Goal: Answer question/provide support: Share knowledge or assist other users

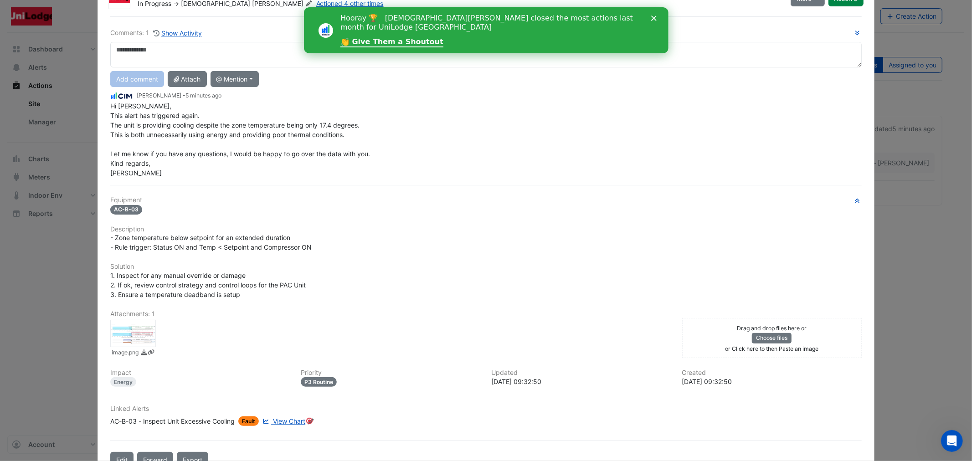
scroll to position [62, 0]
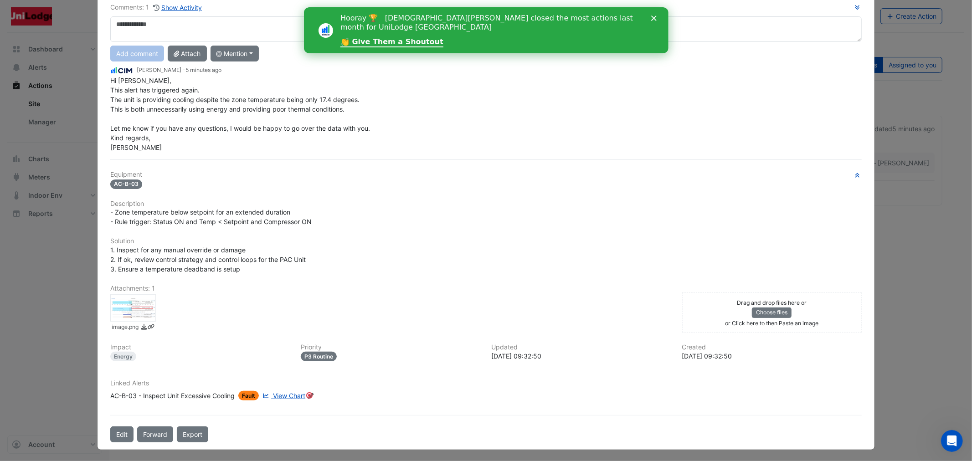
click at [110, 299] on div at bounding box center [133, 307] width 46 height 27
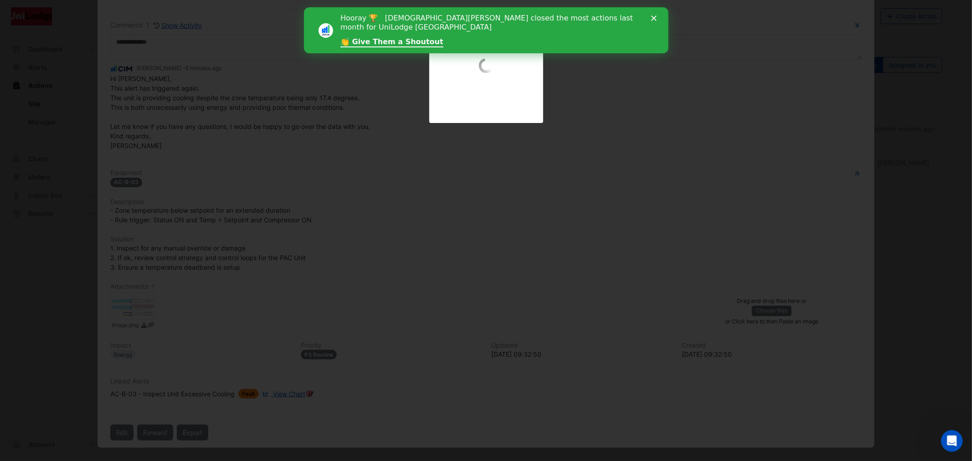
scroll to position [43, 0]
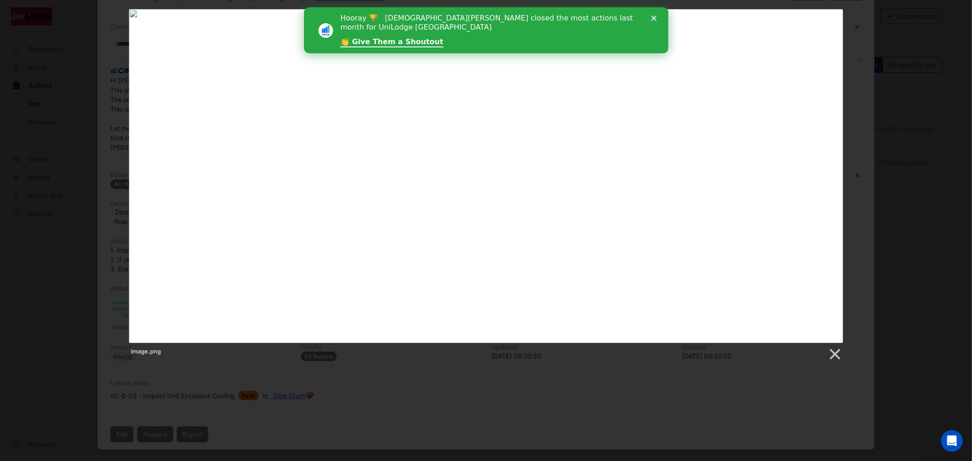
click at [477, 363] on div at bounding box center [486, 296] width 972 height 593
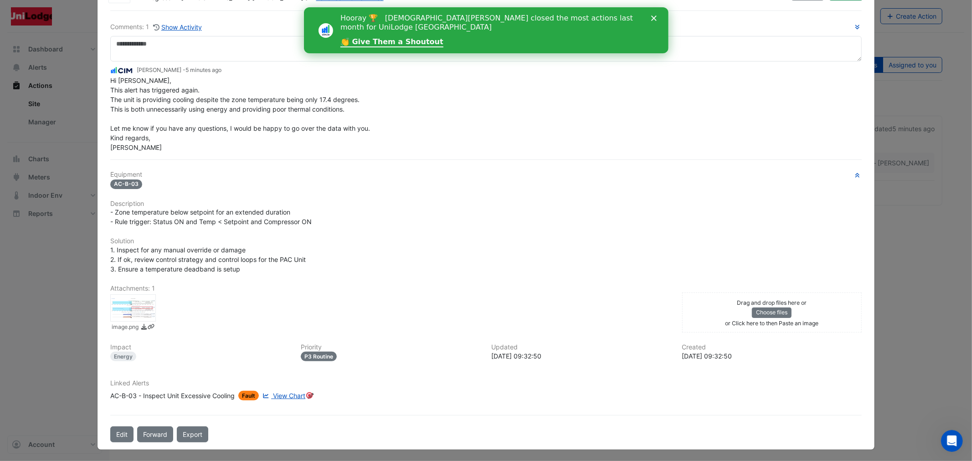
drag, startPoint x: 254, startPoint y: 352, endPoint x: 267, endPoint y: 357, distance: 13.1
click at [263, 355] on div "Impact Energy" at bounding box center [200, 353] width 190 height 18
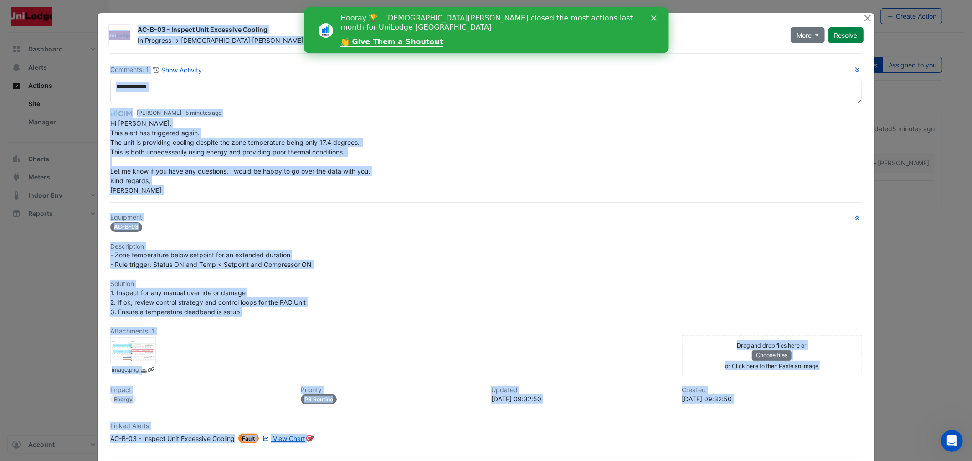
drag, startPoint x: 352, startPoint y: 389, endPoint x: 93, endPoint y: 20, distance: 451.0
click at [98, 20] on div "AC-B-03 - Inspect Unit Excessive Cooling In Progress -> [PERSON_NAME] Actioned …" at bounding box center [486, 252] width 777 height 479
copy div "AC-B-03 - Inspect Unit Excessive Cooling In Progress -> [PERSON_NAME] Actioned …"
click at [230, 117] on div "[PERSON_NAME] - 5 minutes ago" at bounding box center [485, 113] width 751 height 10
click at [174, 107] on div "Comments: 1 Show Activity [PERSON_NAME] - 5 minutes ago Hi [PERSON_NAME], This …" at bounding box center [485, 130] width 751 height 130
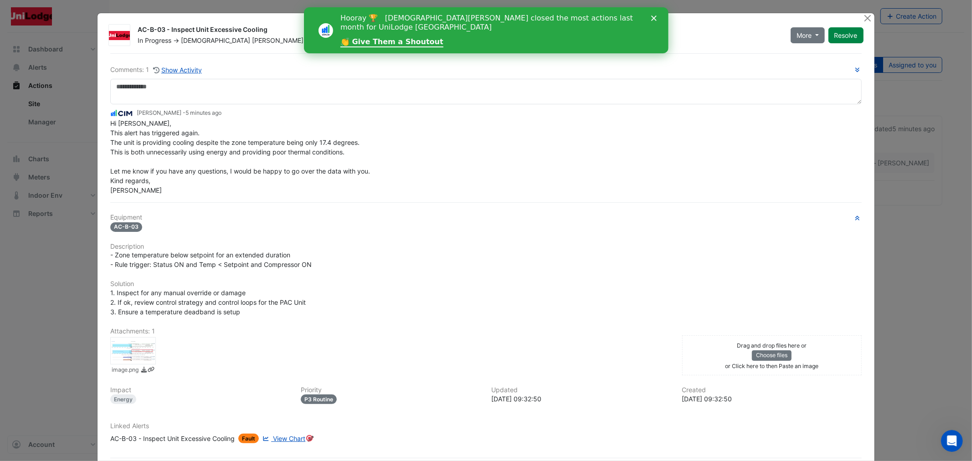
drag, startPoint x: 251, startPoint y: 250, endPoint x: 460, endPoint y: 271, distance: 210.7
click at [460, 271] on div "Equipment AC-B-03 Description - Zone temperature below setpoint for an extended…" at bounding box center [485, 332] width 751 height 237
click at [130, 153] on span "Hi [PERSON_NAME], This alert has triggered again. The unit is providing cooling…" at bounding box center [240, 156] width 260 height 75
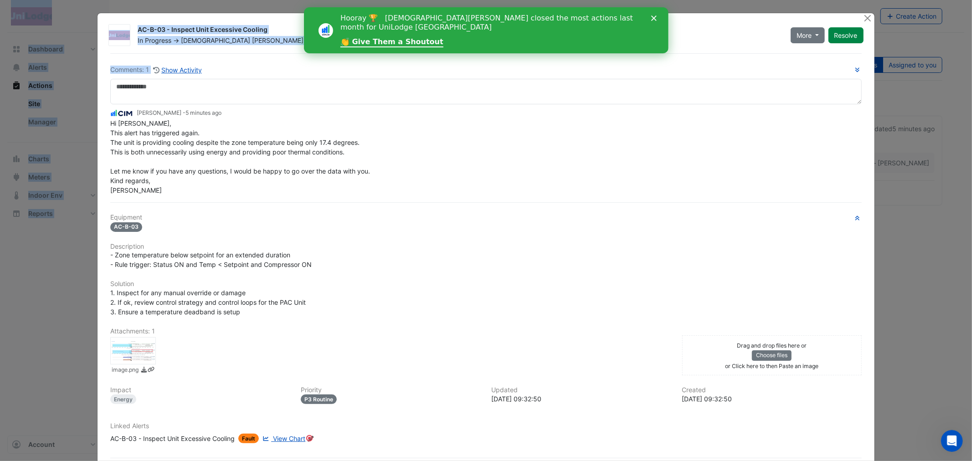
scroll to position [43, 0]
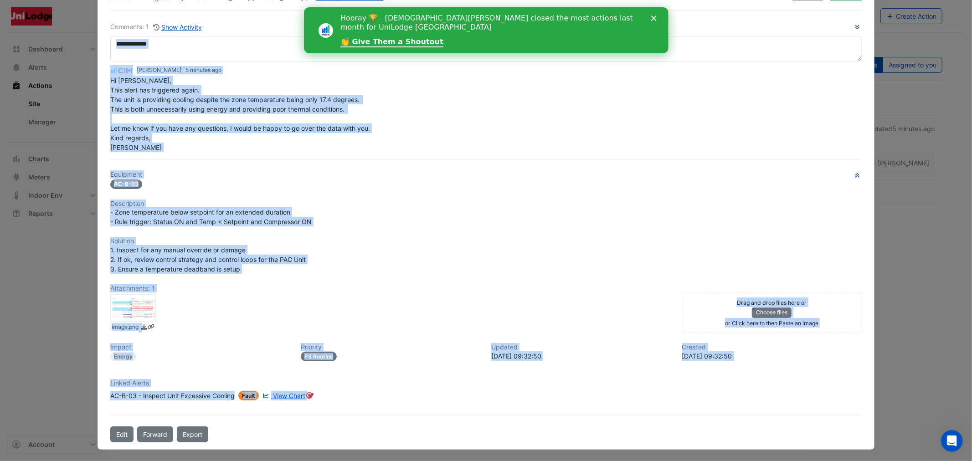
drag, startPoint x: 104, startPoint y: 104, endPoint x: 288, endPoint y: 386, distance: 337.2
click at [315, 398] on div "Comments: 1 Show Activity [PERSON_NAME] - 5 minutes ago Hi [PERSON_NAME], This …" at bounding box center [486, 226] width 762 height 432
copy div "[PERSON_NAME] - 5 minutes ago Hi [PERSON_NAME], This alert has triggered again.…"
drag, startPoint x: 413, startPoint y: 200, endPoint x: 408, endPoint y: 195, distance: 6.8
click at [413, 200] on h6 "Description" at bounding box center [485, 204] width 751 height 8
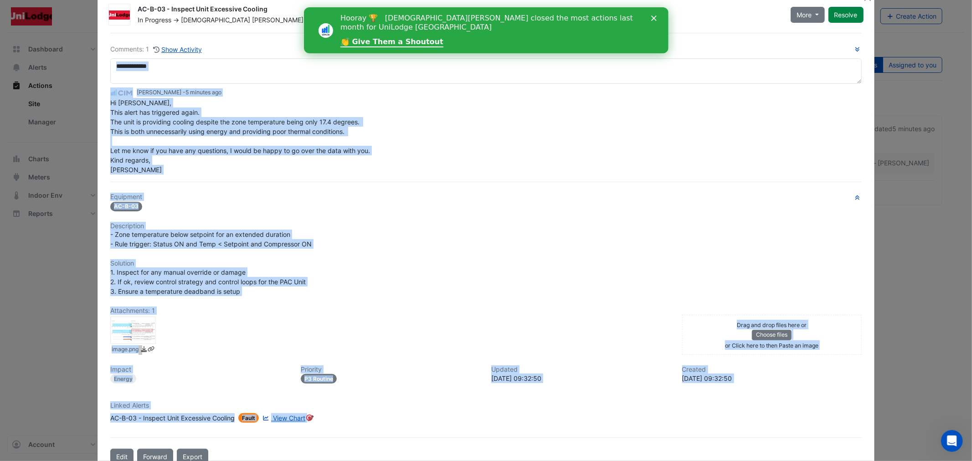
scroll to position [0, 0]
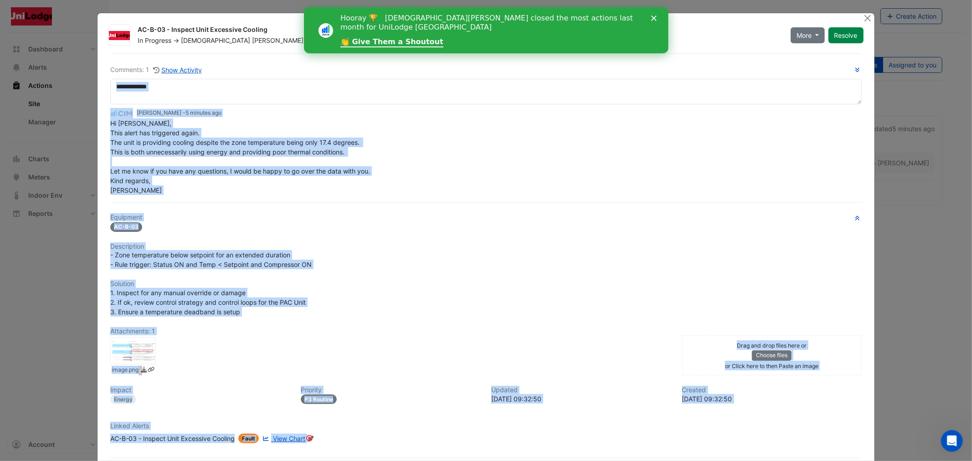
click at [234, 87] on textarea at bounding box center [485, 92] width 751 height 26
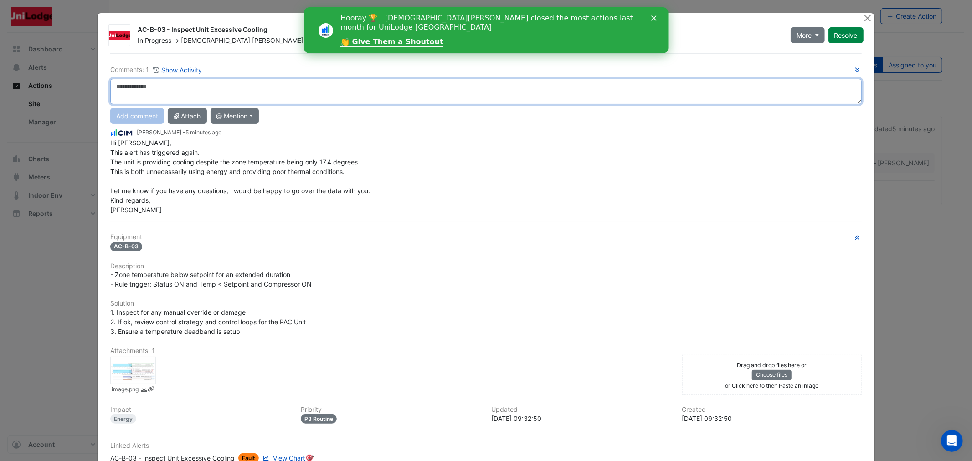
click at [181, 87] on textarea at bounding box center [485, 92] width 751 height 26
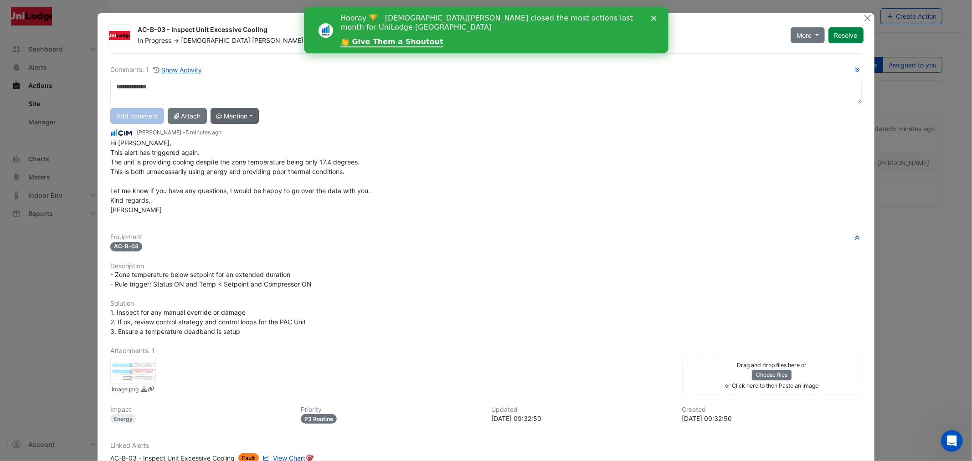
click at [224, 114] on button "@ Mention" at bounding box center [235, 116] width 49 height 16
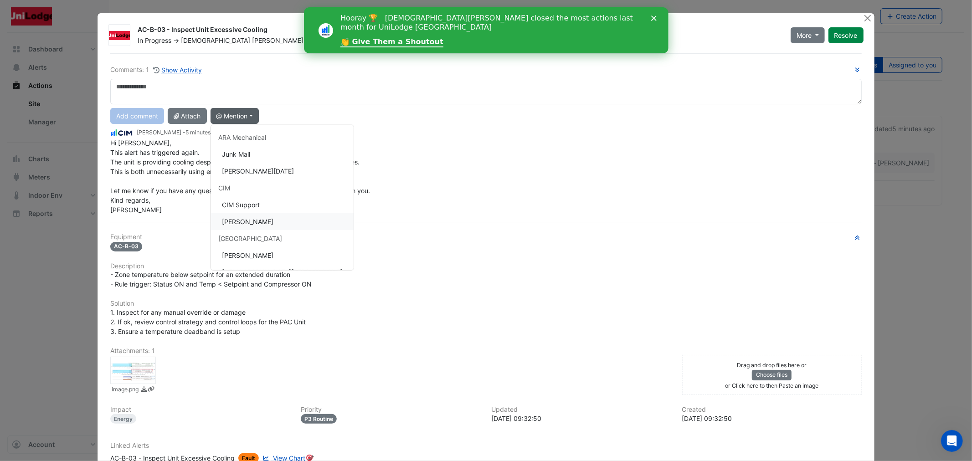
click at [244, 221] on button "[PERSON_NAME]" at bounding box center [282, 221] width 143 height 17
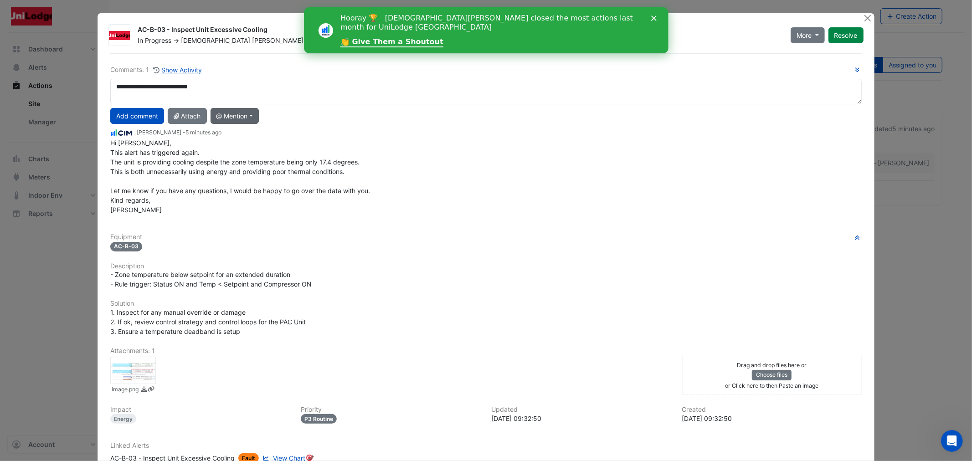
click at [239, 114] on button "@ Mention" at bounding box center [235, 116] width 49 height 16
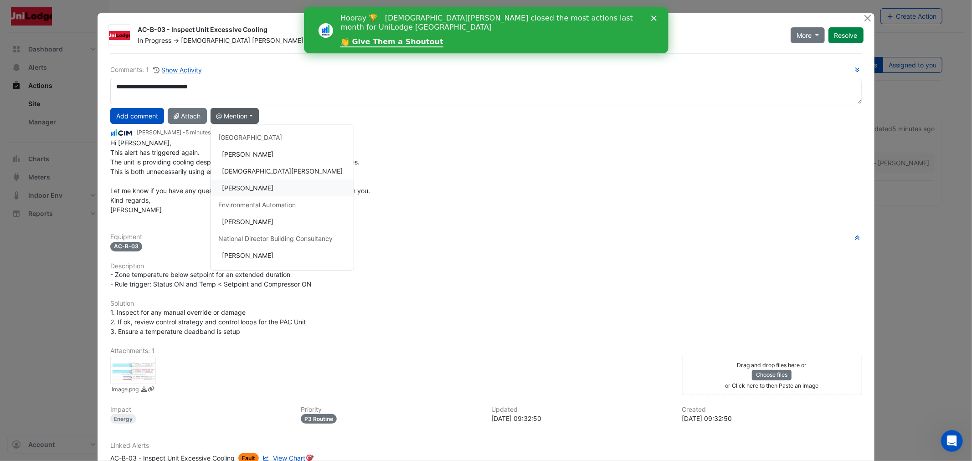
scroll to position [152, 0]
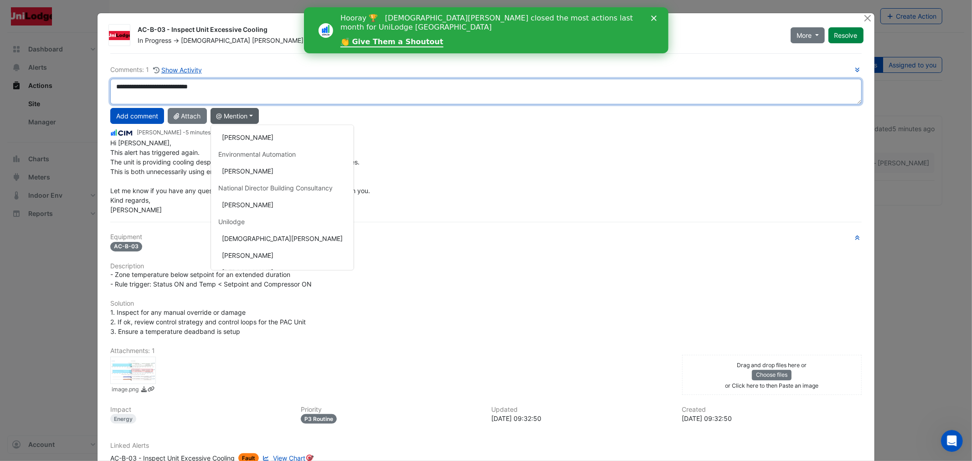
click at [247, 81] on textarea "**********" at bounding box center [485, 92] width 751 height 26
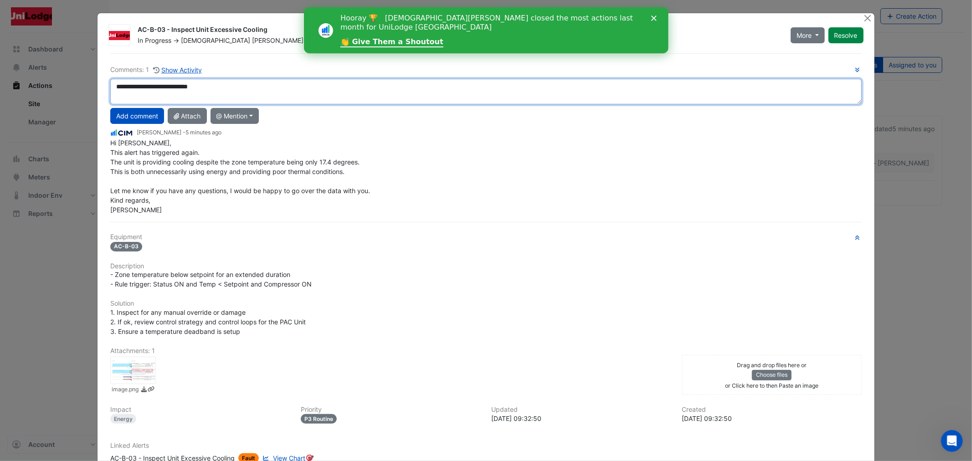
paste textarea "**********"
drag, startPoint x: 219, startPoint y: 87, endPoint x: 438, endPoint y: 85, distance: 219.2
click at [444, 86] on textarea "**********" at bounding box center [485, 92] width 751 height 26
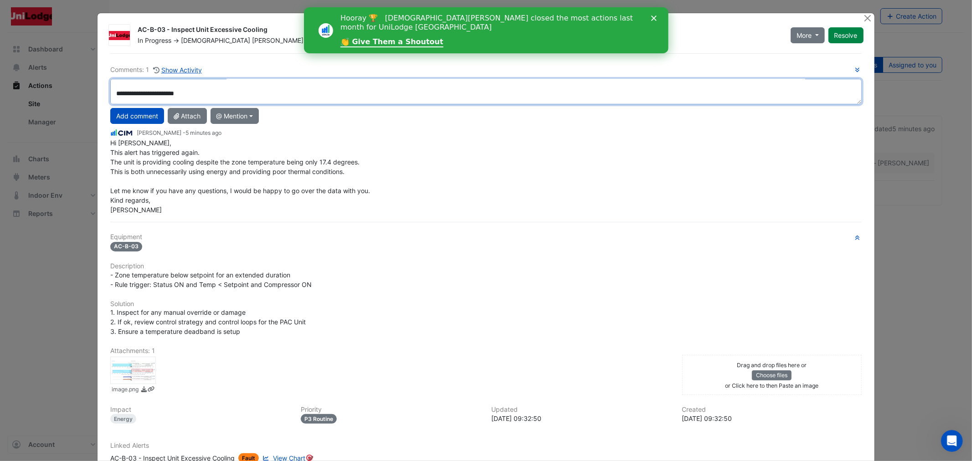
click at [112, 79] on textarea "**********" at bounding box center [485, 92] width 751 height 26
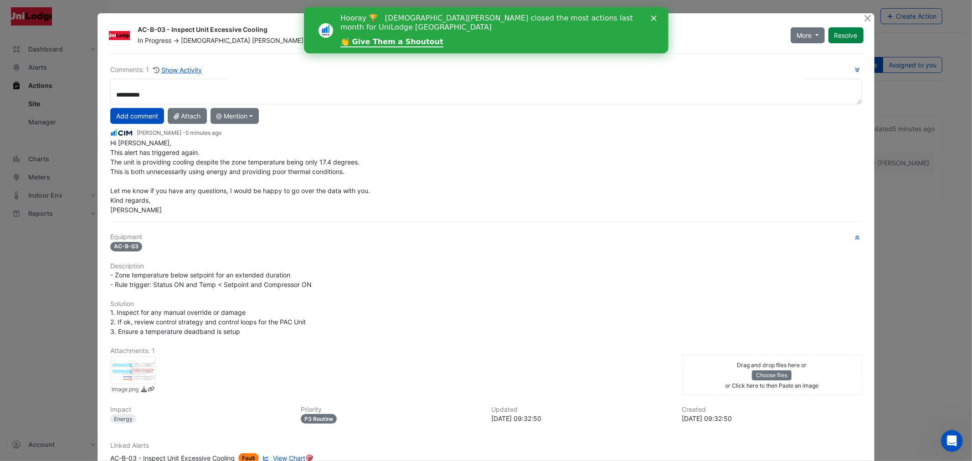
click at [855, 69] on icon "button" at bounding box center [857, 69] width 4 height 5
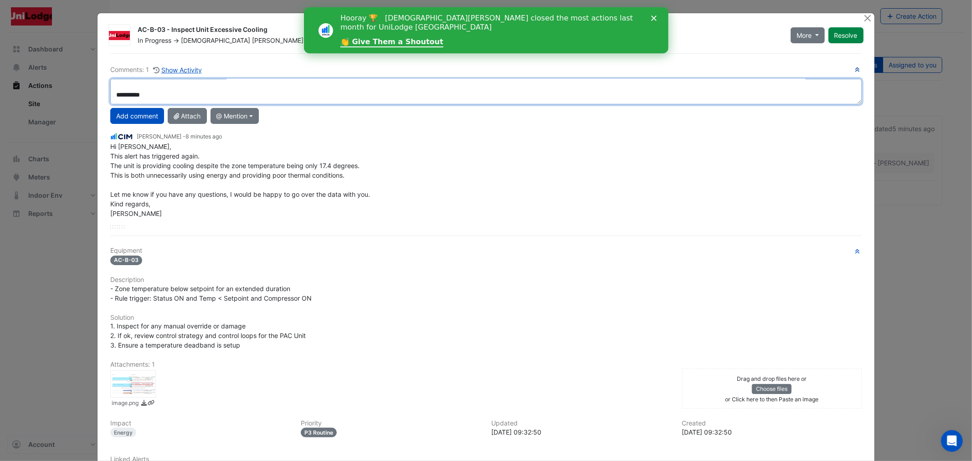
click at [111, 93] on textarea "**********" at bounding box center [485, 92] width 751 height 26
click at [112, 97] on textarea "**********" at bounding box center [485, 92] width 751 height 26
drag, startPoint x: 248, startPoint y: 88, endPoint x: 2, endPoint y: 87, distance: 246.1
click at [2, 87] on ngb-modal-window "AC-B-03 - Inspect Unit Excessive Cooling In Progress -> [PERSON_NAME] Actioned …" at bounding box center [486, 230] width 972 height 461
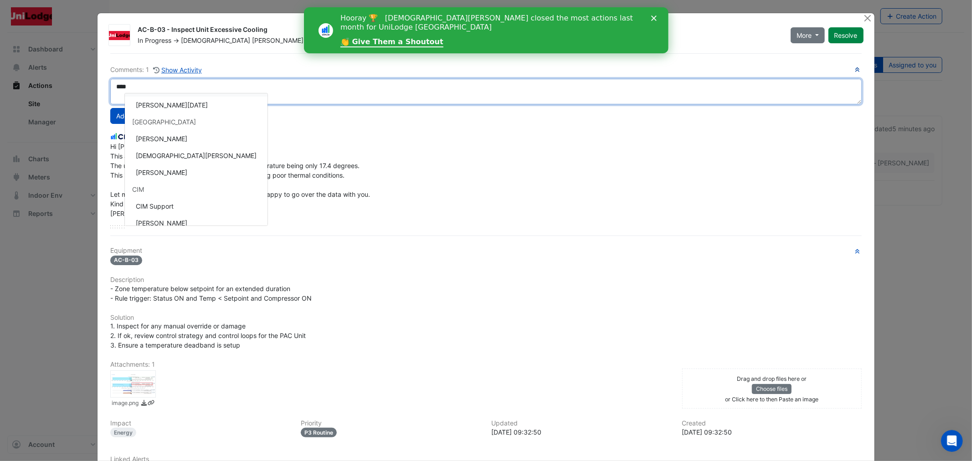
scroll to position [51, 0]
click at [152, 207] on div "**********" at bounding box center [485, 147] width 751 height 164
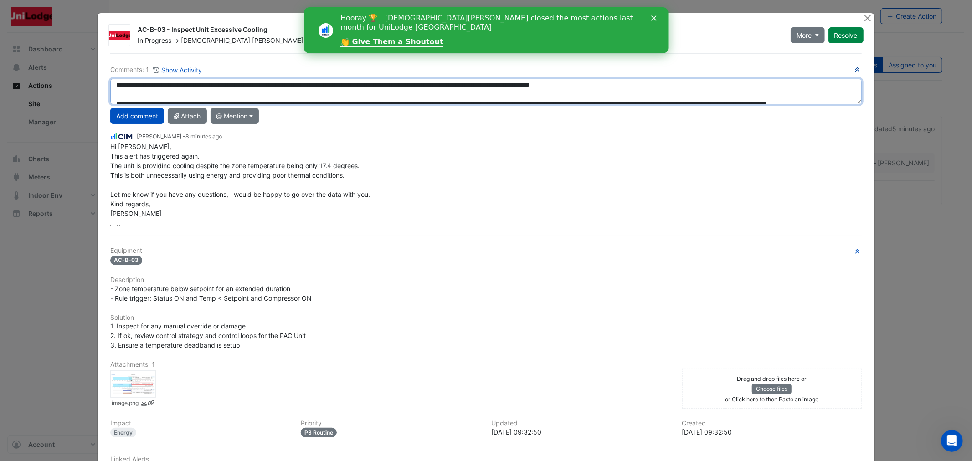
scroll to position [61, 0]
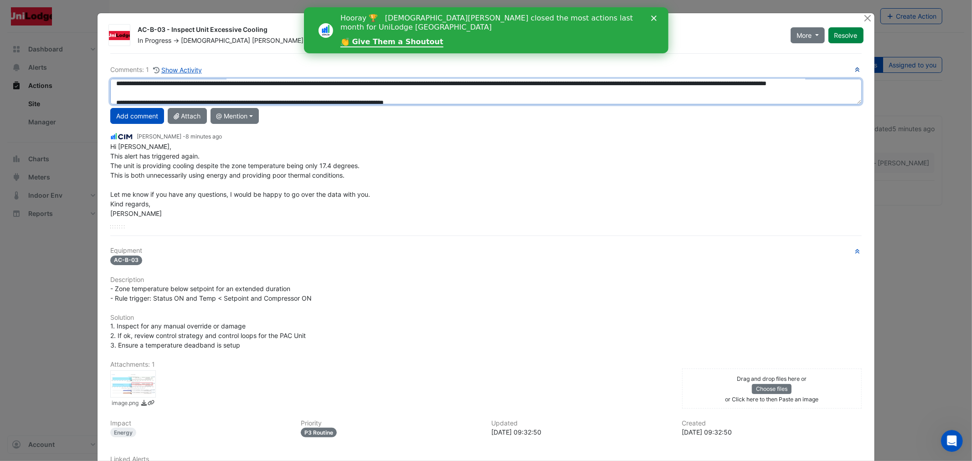
click at [160, 82] on textarea "**********" at bounding box center [485, 92] width 751 height 26
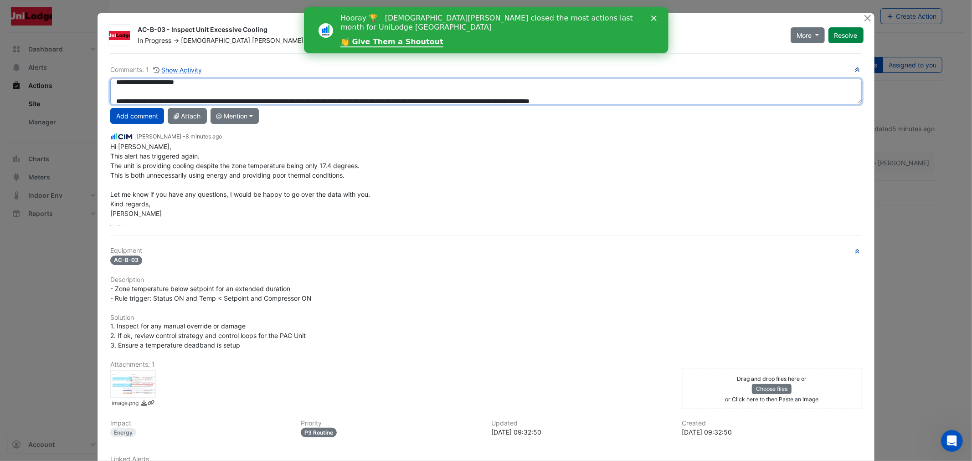
scroll to position [0, 0]
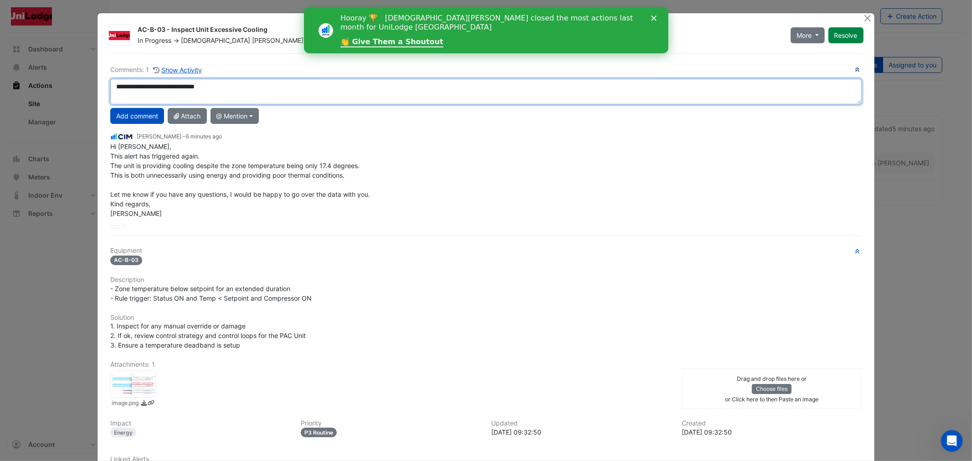
drag, startPoint x: 156, startPoint y: 83, endPoint x: 126, endPoint y: 85, distance: 30.1
click at [126, 85] on textarea "**********" at bounding box center [485, 92] width 751 height 26
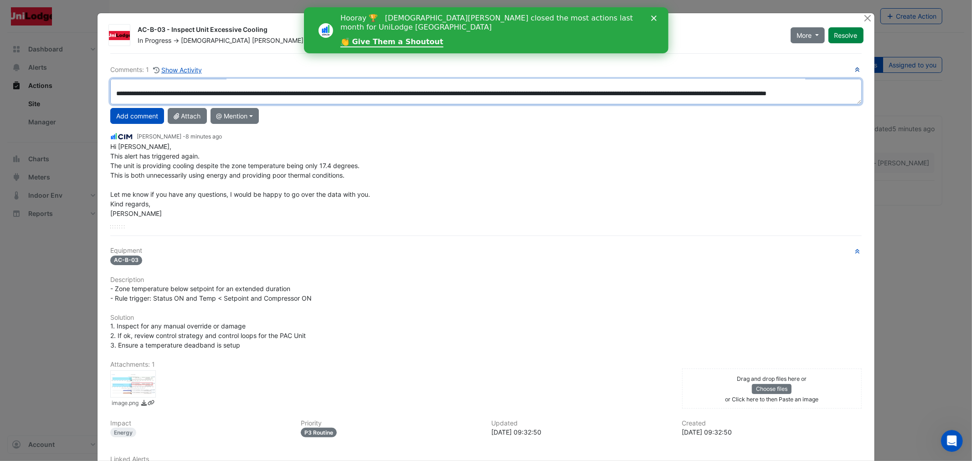
click at [154, 96] on textarea "**********" at bounding box center [485, 92] width 751 height 26
click at [156, 96] on textarea "**********" at bounding box center [485, 92] width 751 height 26
click at [305, 93] on textarea "**********" at bounding box center [485, 92] width 751 height 26
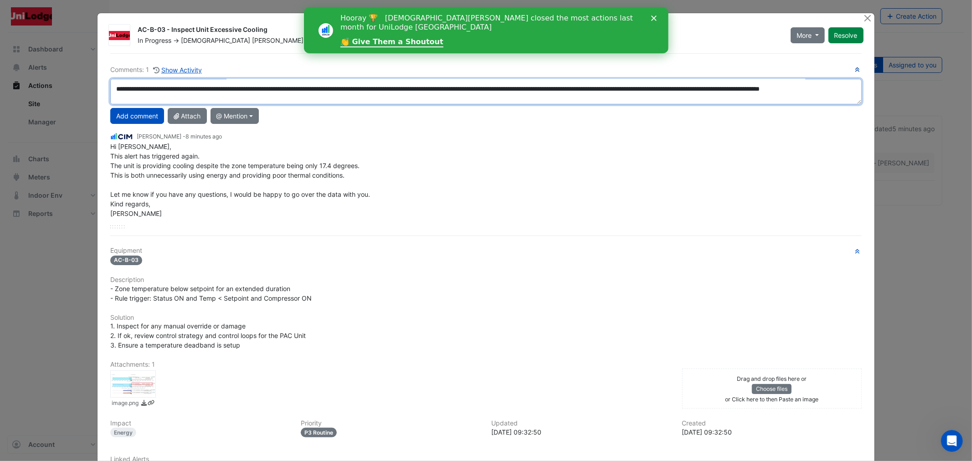
scroll to position [153, 0]
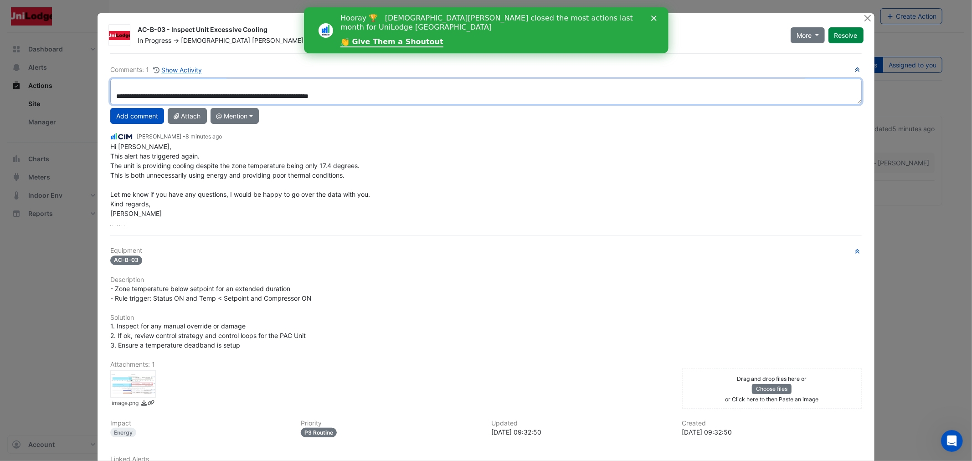
drag, startPoint x: 354, startPoint y: 92, endPoint x: 96, endPoint y: 100, distance: 258.5
click at [98, 100] on div "AC-B-03 - Inspect Unit Excessive Cooling In Progress -> [PERSON_NAME] Actioned …" at bounding box center [486, 269] width 777 height 513
drag, startPoint x: 134, startPoint y: 87, endPoint x: 358, endPoint y: 97, distance: 223.9
click at [358, 97] on textarea "**********" at bounding box center [485, 92] width 751 height 26
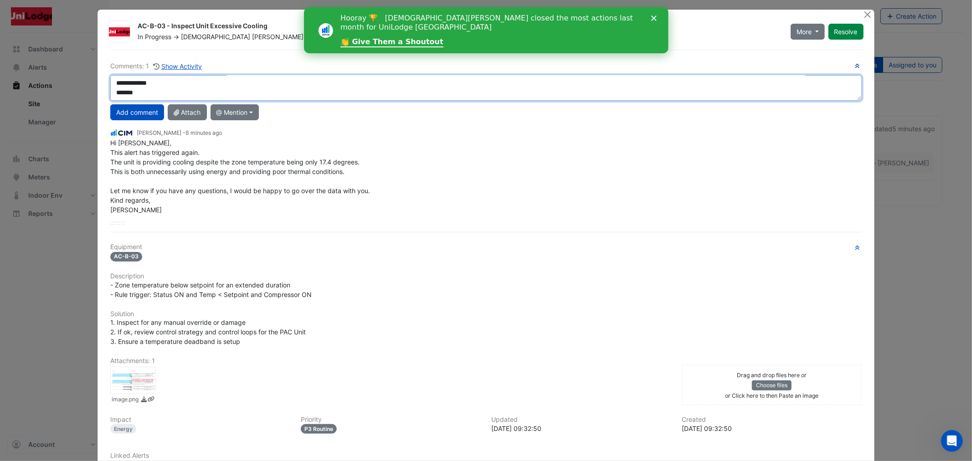
scroll to position [0, 0]
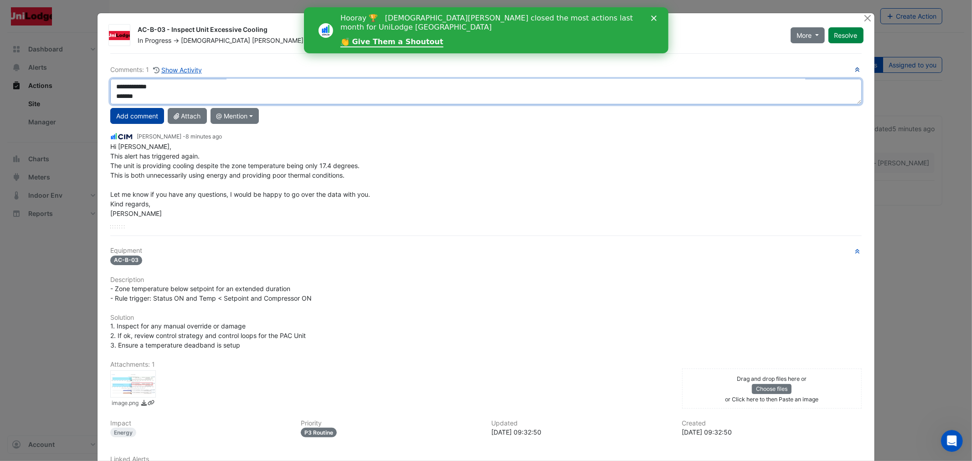
type textarea "**********"
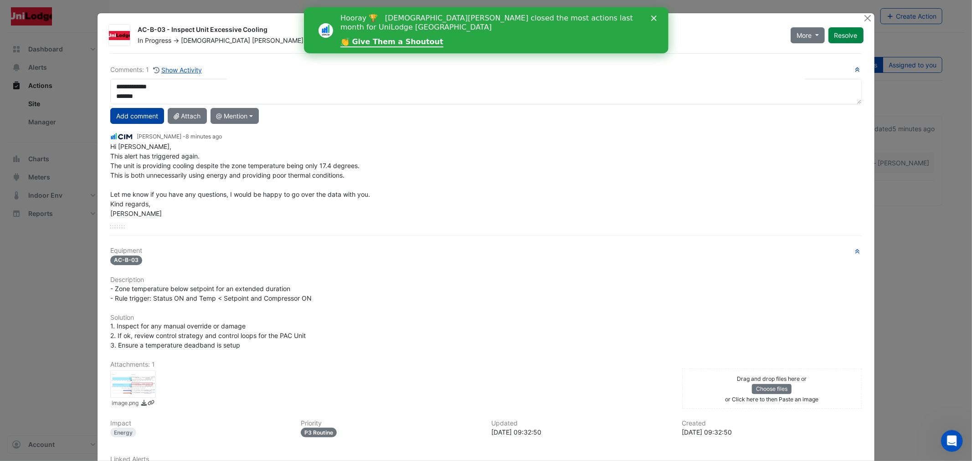
click at [129, 118] on button "Add comment" at bounding box center [137, 116] width 54 height 16
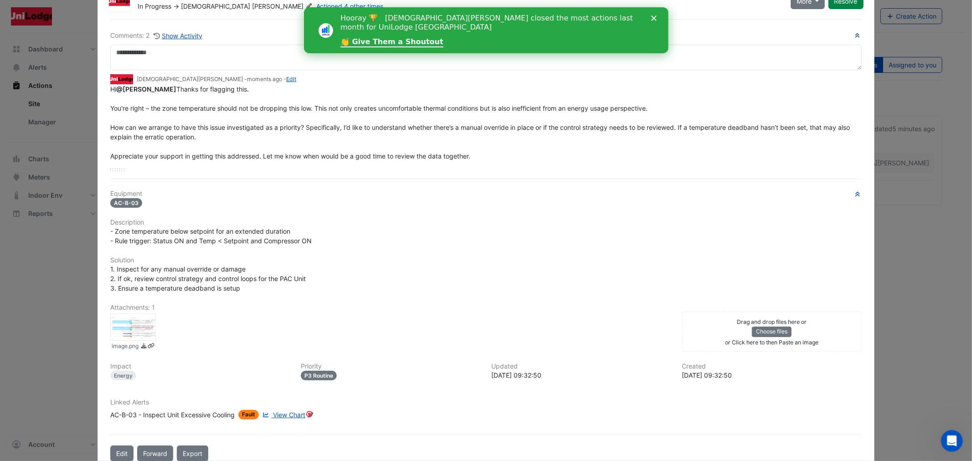
scroll to position [51, 0]
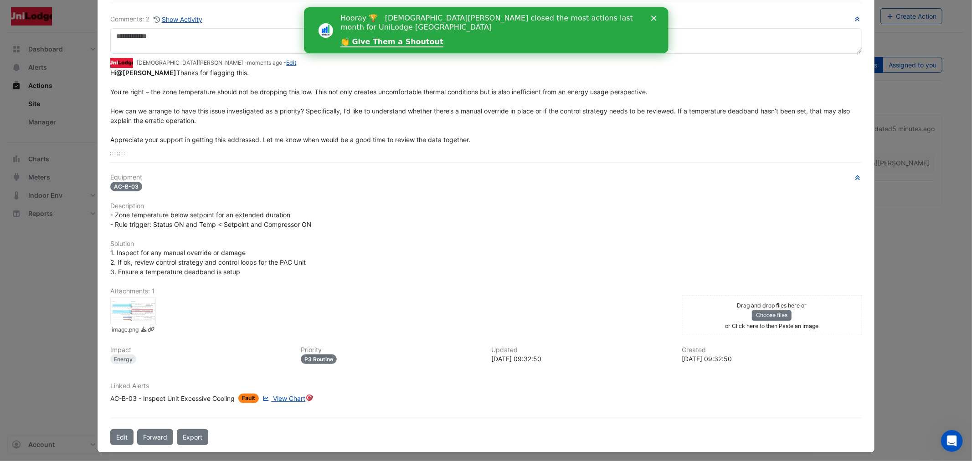
click at [849, 142] on div "Hi @[PERSON_NAME] Thanks for flagging this. You're right – the zone temperature…" at bounding box center [485, 120] width 751 height 105
click at [845, 142] on div "Hi @[PERSON_NAME] Thanks for flagging this. You're right – the zone temperature…" at bounding box center [485, 120] width 751 height 105
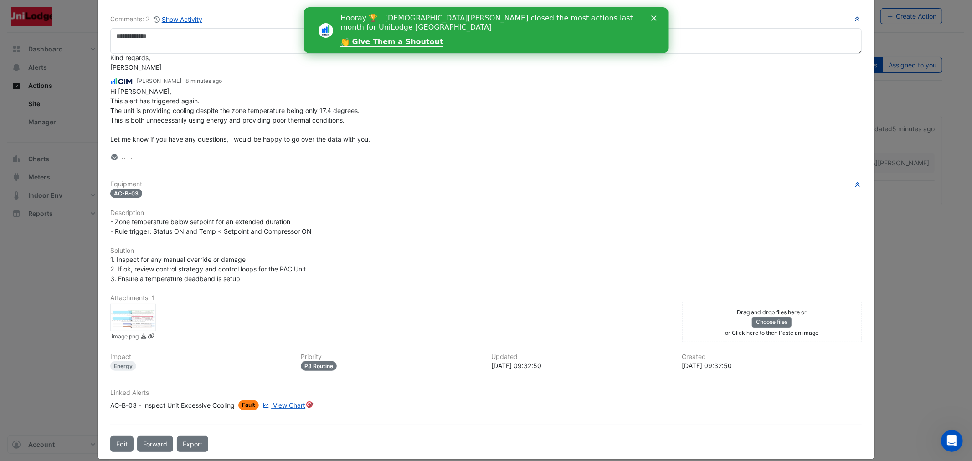
scroll to position [121, 0]
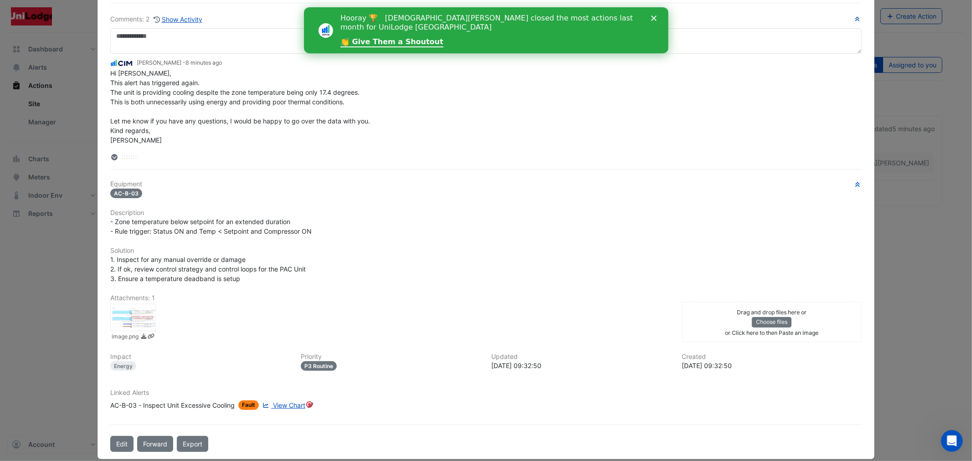
click at [847, 140] on div "Hi [PERSON_NAME], This alert has triggered again. The unit is providing cooling…" at bounding box center [485, 106] width 751 height 77
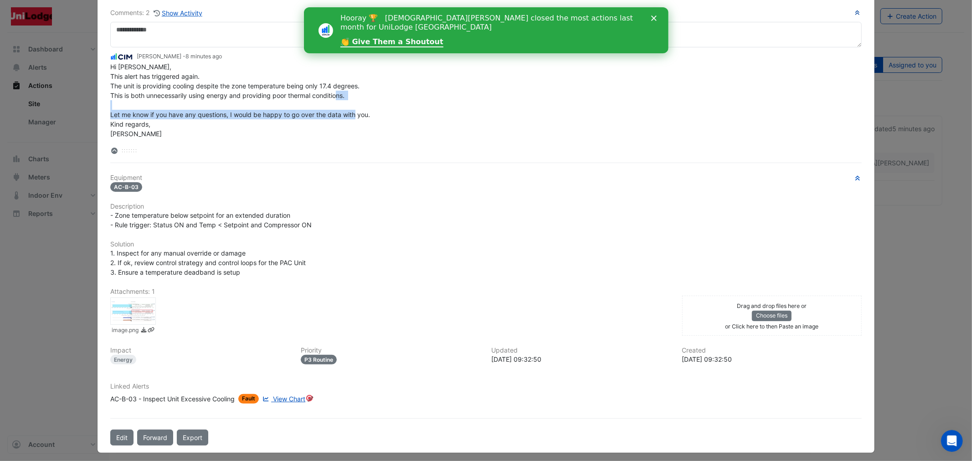
scroll to position [61, 0]
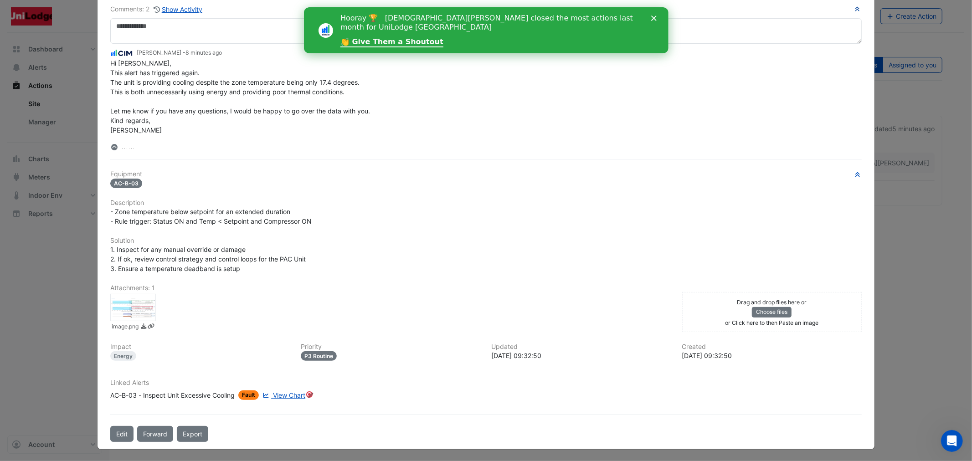
click at [877, 190] on ngb-modal-window "AC-B-03 - Inspect Unit Excessive Cooling In Progress -> [PERSON_NAME] Actioned …" at bounding box center [486, 230] width 972 height 461
click at [897, 251] on ngb-modal-window "AC-B-03 - Inspect Unit Excessive Cooling In Progress -> [PERSON_NAME] Actioned …" at bounding box center [486, 230] width 972 height 461
drag, startPoint x: 895, startPoint y: 251, endPoint x: 448, endPoint y: 114, distance: 467.5
click at [887, 247] on ngb-modal-window "AC-B-03 - Inspect Unit Excessive Cooling In Progress -> [PERSON_NAME] Actioned …" at bounding box center [486, 230] width 972 height 461
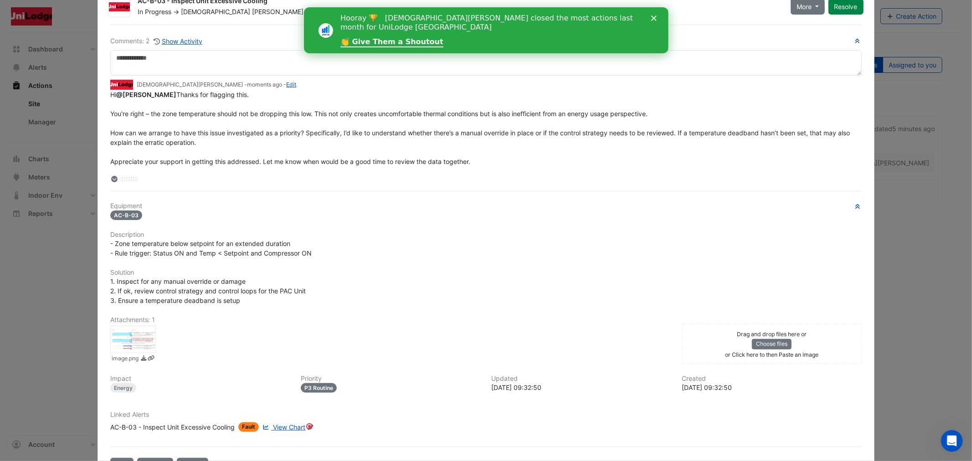
scroll to position [0, 0]
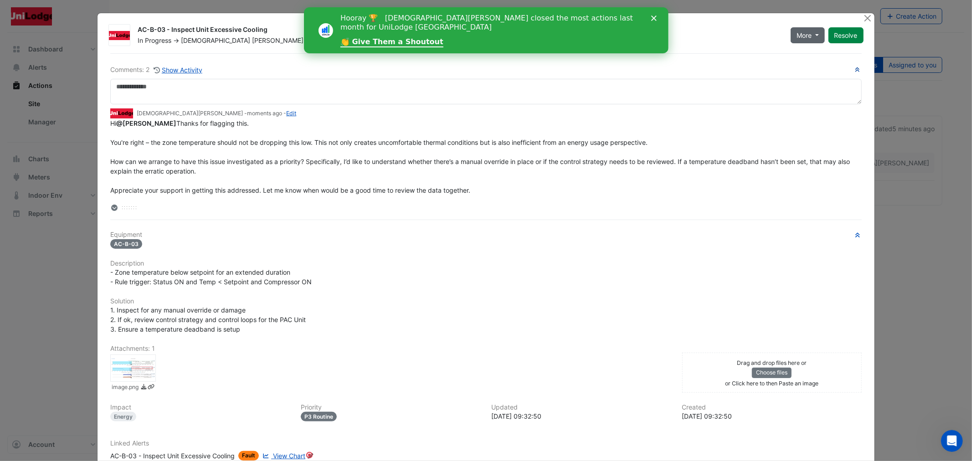
click at [803, 29] on button "More" at bounding box center [808, 35] width 34 height 16
click at [802, 55] on button "On Hold" at bounding box center [823, 54] width 72 height 13
click at [810, 106] on div "[PERSON_NAME] - moments ago - Edit Hi @[PERSON_NAME] Thanks for flagging this. …" at bounding box center [485, 149] width 751 height 91
click at [806, 32] on span "More" at bounding box center [804, 36] width 15 height 10
click at [865, 18] on button "Close" at bounding box center [868, 18] width 10 height 10
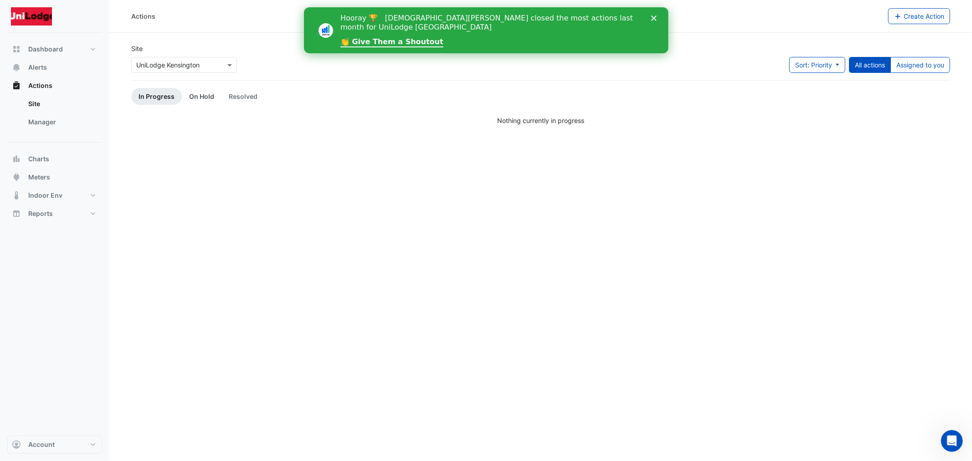
click at [192, 93] on link "On Hold" at bounding box center [202, 96] width 40 height 17
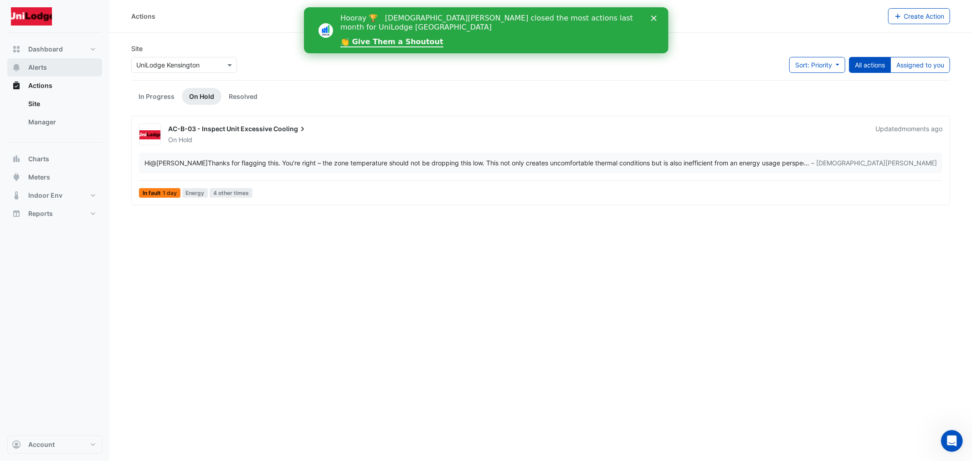
click at [20, 71] on icon "button" at bounding box center [16, 67] width 9 height 9
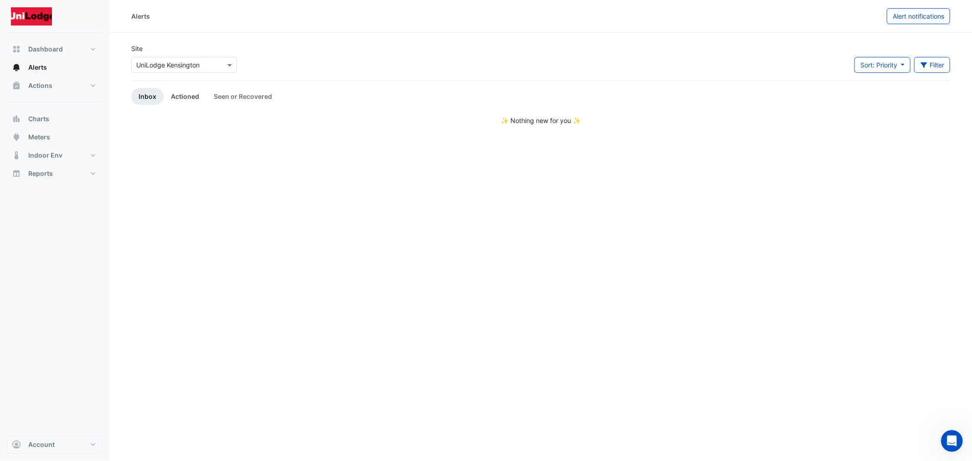
click at [181, 102] on link "Actioned" at bounding box center [185, 96] width 43 height 17
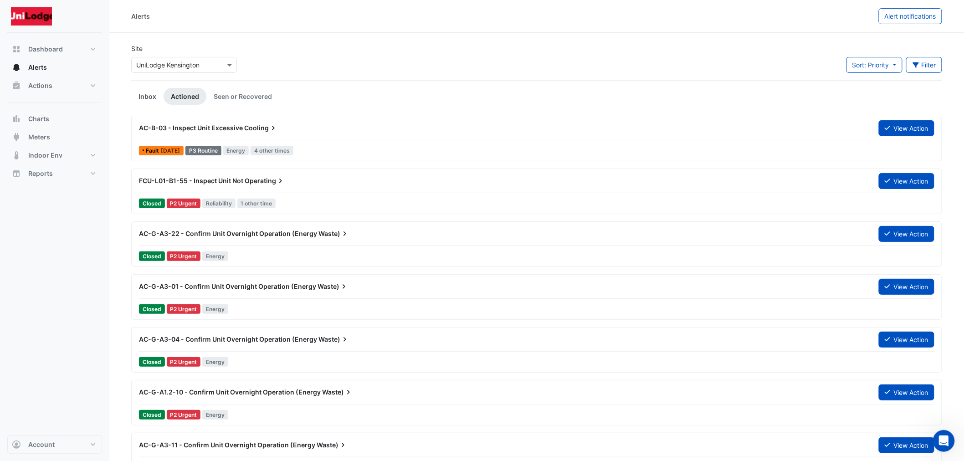
click at [144, 98] on link "Inbox" at bounding box center [147, 96] width 32 height 17
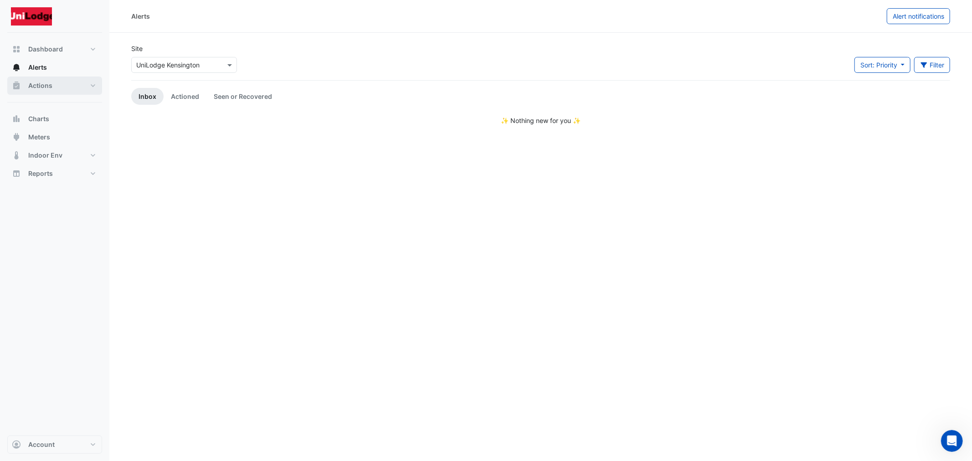
click at [46, 77] on button "Actions" at bounding box center [54, 86] width 95 height 18
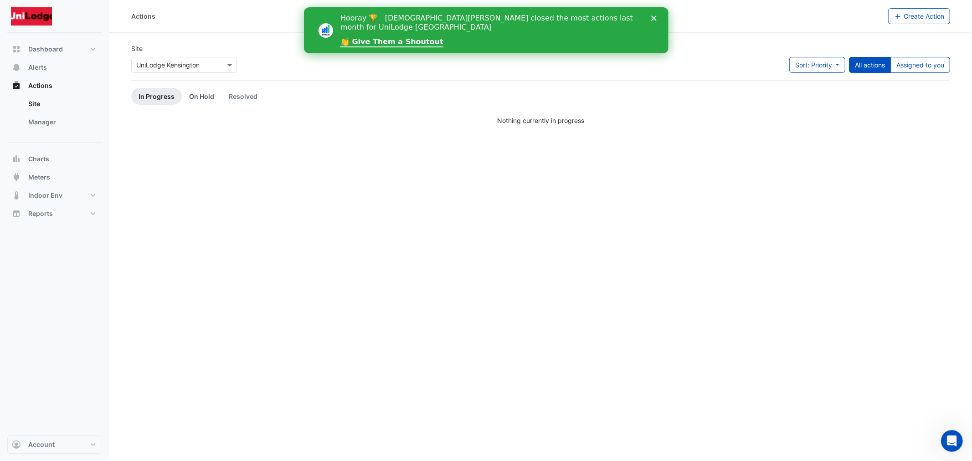
click at [215, 96] on link "On Hold" at bounding box center [202, 96] width 40 height 17
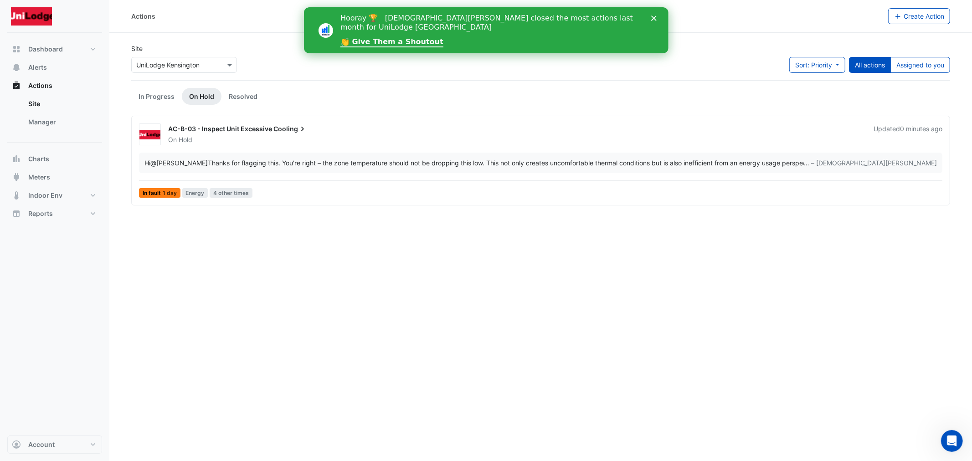
click at [212, 131] on span "AC-B-03 - Inspect Unit Excessive" at bounding box center [220, 129] width 104 height 8
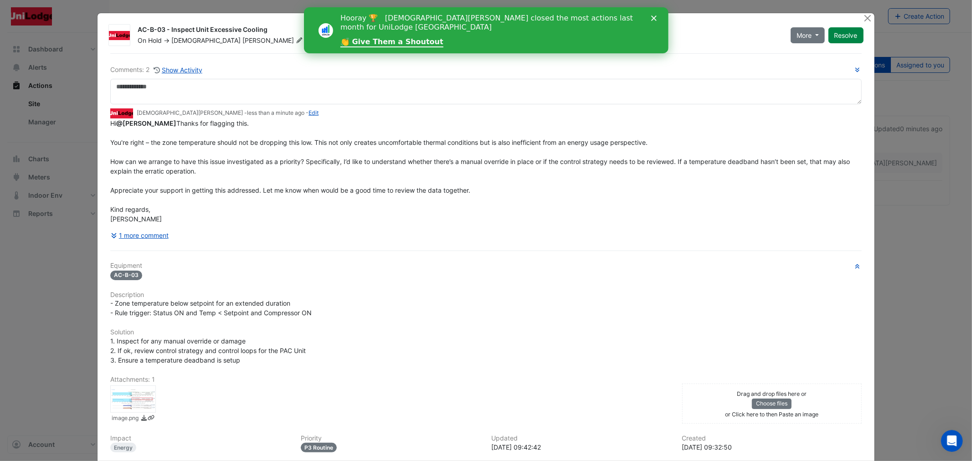
click at [137, 243] on button "1 more comment" at bounding box center [139, 235] width 59 height 16
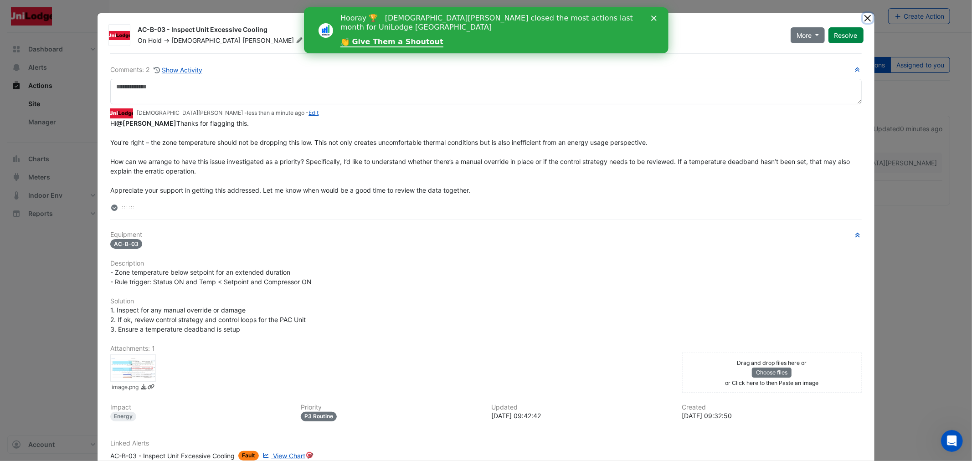
click at [866, 13] on button "Close" at bounding box center [868, 18] width 10 height 10
